Goal: Check status

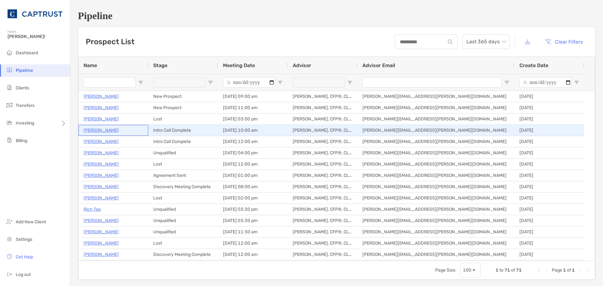
click at [111, 131] on p "[PERSON_NAME]" at bounding box center [100, 130] width 35 height 8
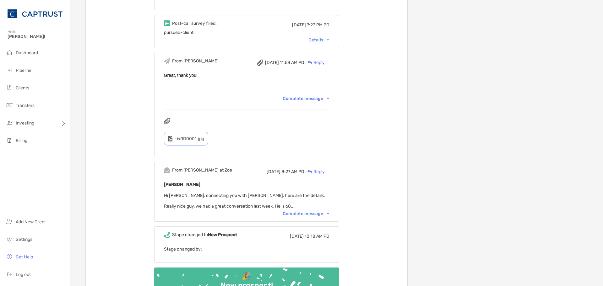
scroll to position [377, 0]
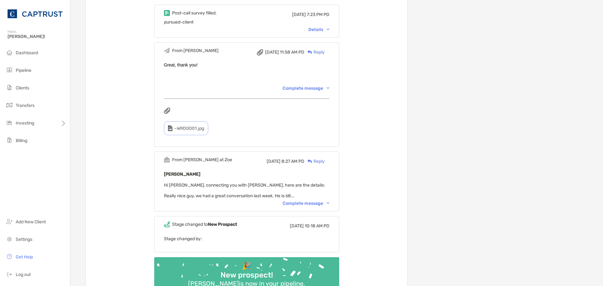
click at [314, 203] on div "Complete message" at bounding box center [305, 203] width 47 height 5
